Goal: Task Accomplishment & Management: Use online tool/utility

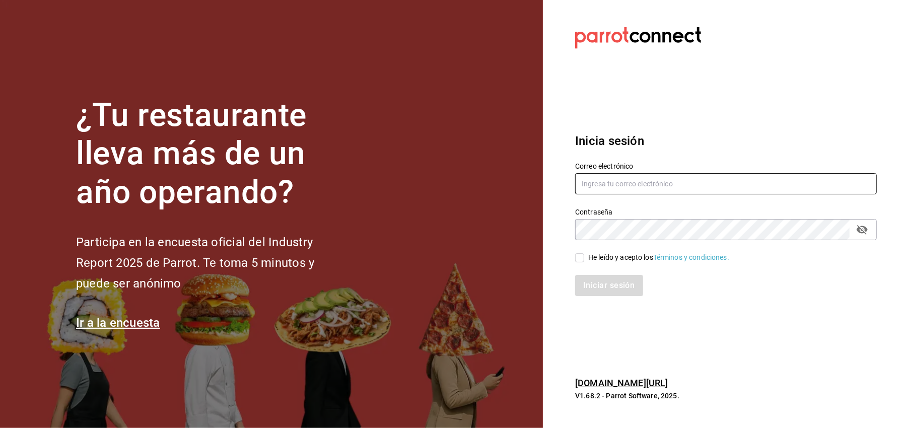
click at [652, 178] on input "text" at bounding box center [725, 183] width 301 height 21
type input "comamosempanadas@hotmail.com"
click at [582, 257] on input "He leído y acepto los Términos y condiciones." at bounding box center [579, 257] width 9 height 9
checkbox input "true"
click at [605, 293] on button "Iniciar sesión" at bounding box center [609, 285] width 69 height 21
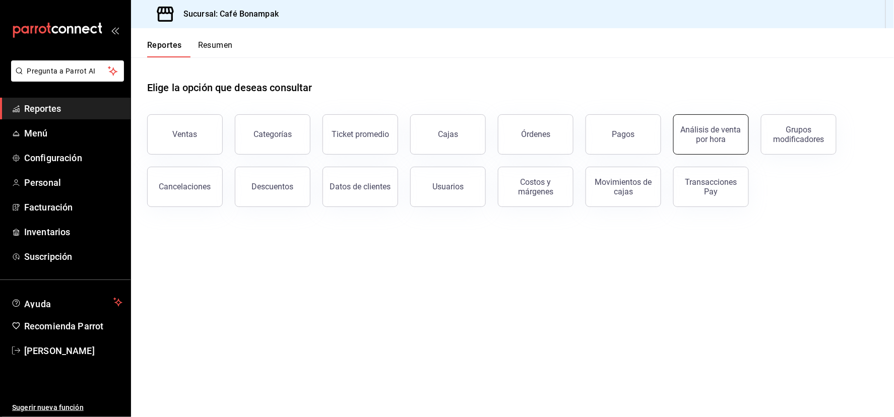
click at [711, 144] on div "Análisis de venta por hora" at bounding box center [711, 134] width 62 height 19
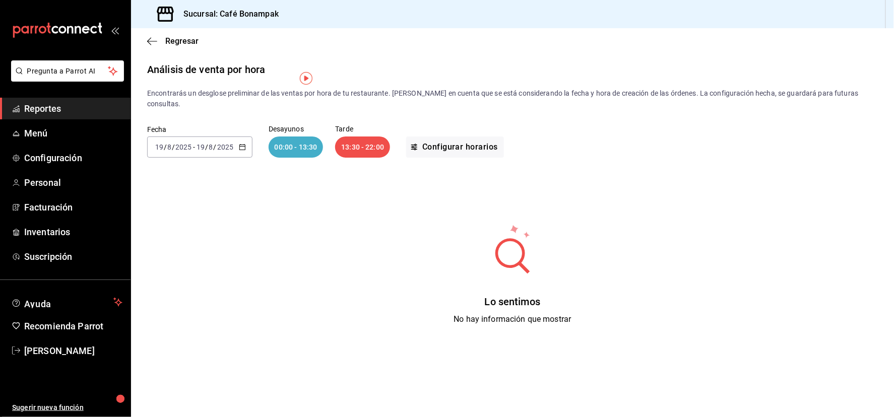
click at [208, 151] on span "/" at bounding box center [206, 147] width 3 height 8
click at [202, 296] on span "Rango de fechas" at bounding box center [195, 291] width 78 height 11
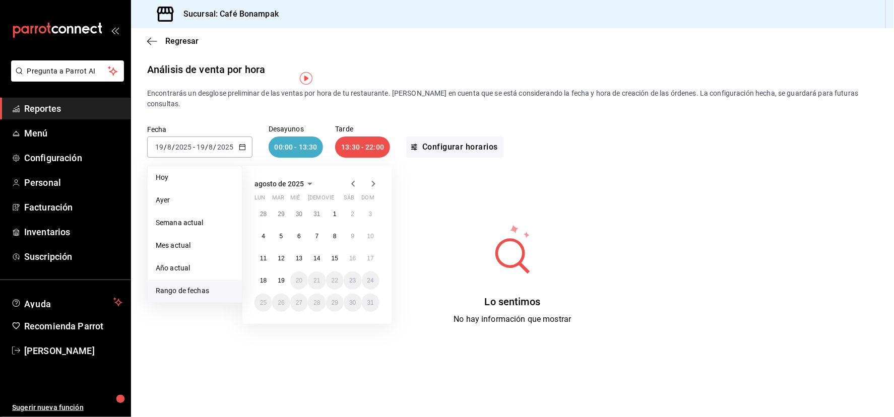
click at [355, 187] on icon "button" at bounding box center [353, 184] width 4 height 6
click at [283, 218] on abbr "1" at bounding box center [282, 214] width 4 height 7
click at [375, 187] on icon "button" at bounding box center [374, 184] width 4 height 6
click at [266, 284] on abbr "18" at bounding box center [263, 280] width 7 height 7
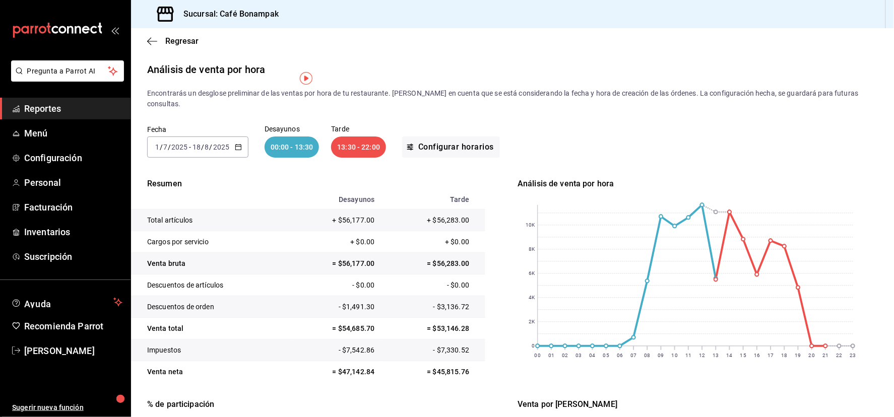
click at [215, 158] on div "2025-07-01 1 / 7 / 2025 - 2025-08-18 18 / 8 / 2025" at bounding box center [197, 147] width 101 height 21
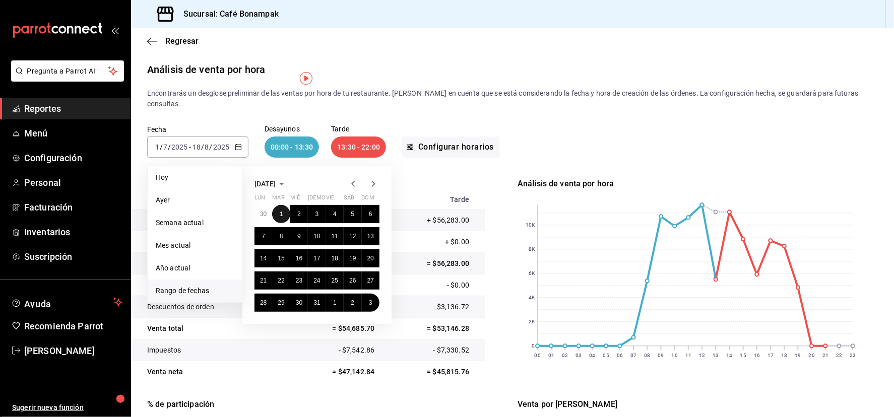
click at [281, 223] on button "1" at bounding box center [281, 214] width 18 height 18
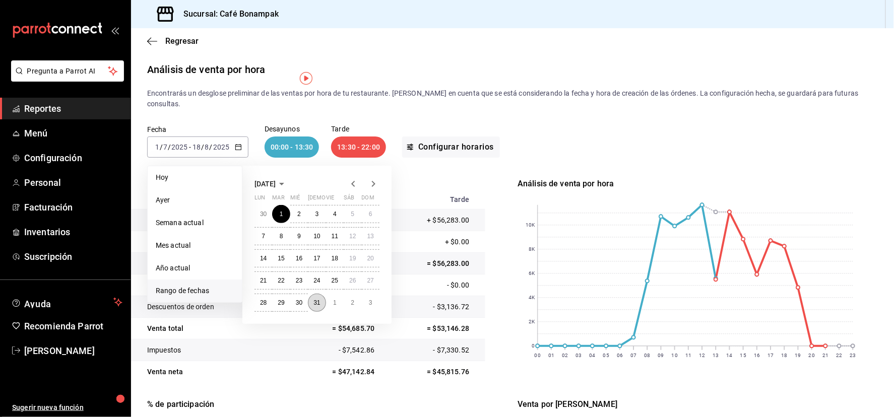
click at [320, 306] on abbr "31" at bounding box center [316, 302] width 7 height 7
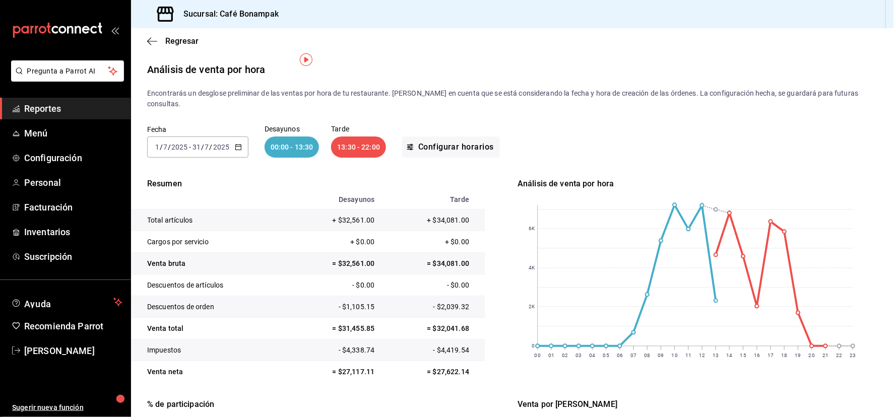
scroll to position [19, 0]
click at [811, 152] on div "Fecha 2025-07-01 1 / 7 / 2025 - 2025-07-31 31 / 7 / 2025 Desayunos 00:00 - 13:3…" at bounding box center [512, 141] width 730 height 64
click at [242, 340] on td "Venta total" at bounding box center [211, 329] width 161 height 22
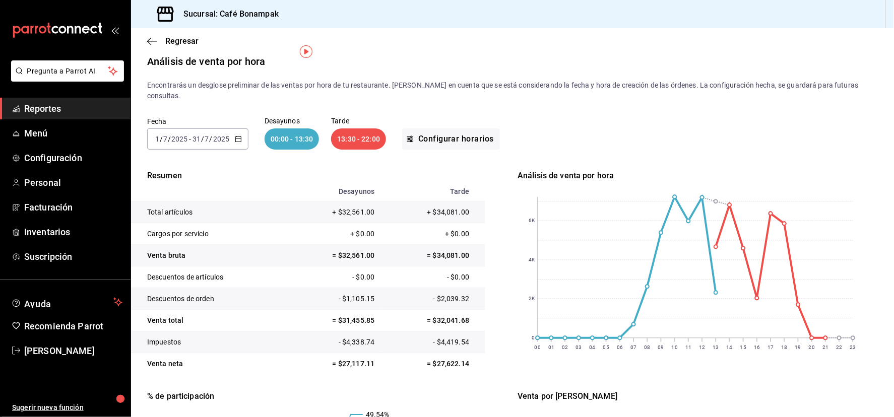
click at [209, 142] on input "7" at bounding box center [207, 139] width 5 height 8
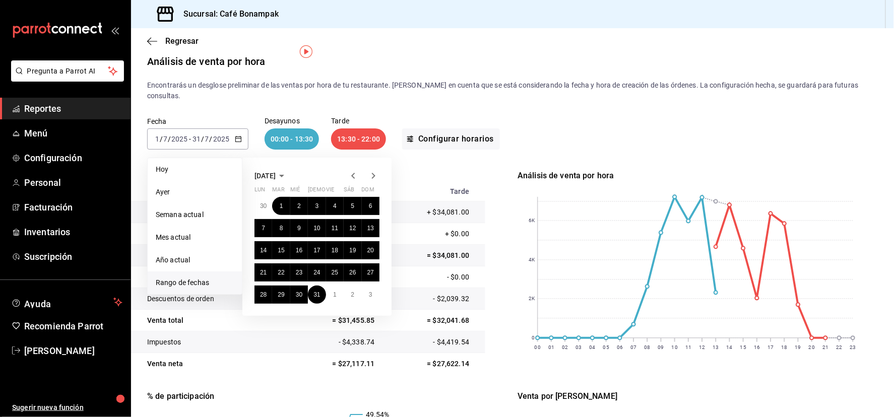
click at [356, 172] on icon "button" at bounding box center [353, 176] width 12 height 12
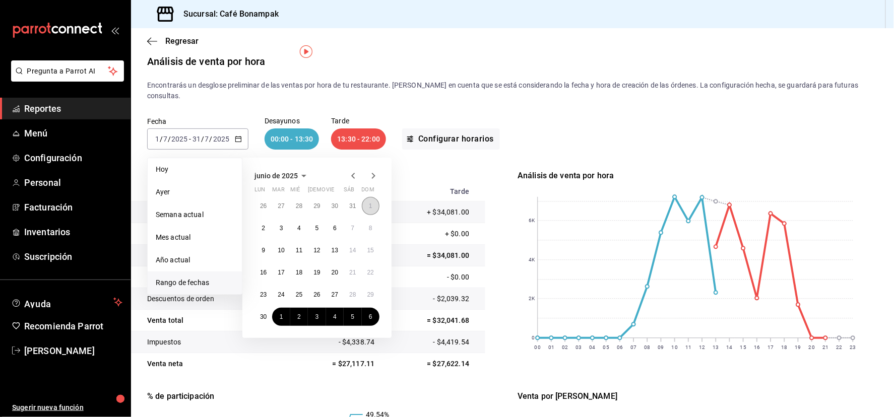
click at [378, 208] on button "1" at bounding box center [371, 206] width 18 height 18
click at [264, 315] on abbr "30" at bounding box center [263, 316] width 7 height 7
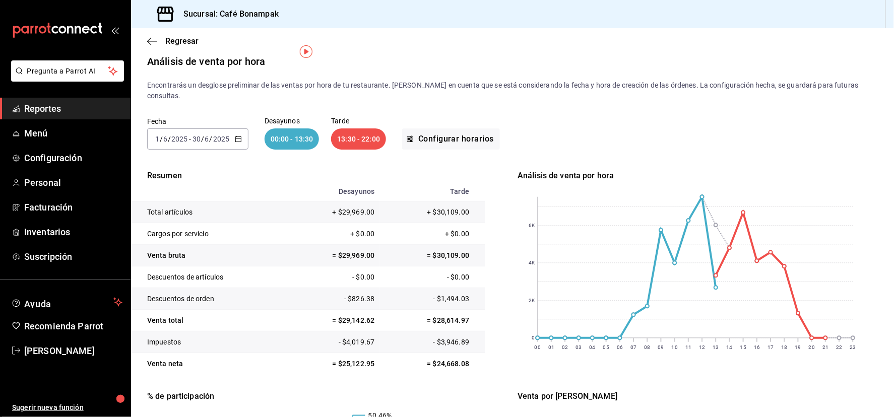
click at [500, 282] on div "Resumen Desayunos Tarde Total artículos + $29,969.00 + $30,109.00 Cargos por se…" at bounding box center [512, 382] width 730 height 424
